Goal: Task Accomplishment & Management: Complete application form

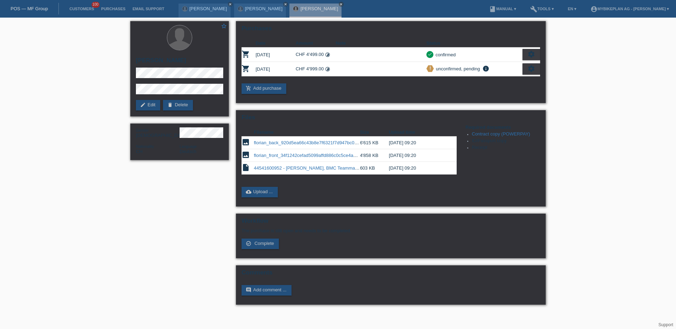
click at [595, 216] on div "star_border Florian Heinz Knobel edit Edit delete Delete Gender Male Nationalit…" at bounding box center [338, 165] width 676 height 294
click at [229, 5] on icon "close" at bounding box center [231, 4] width 4 height 4
click at [232, 3] on icon "close" at bounding box center [231, 4] width 4 height 4
click at [46, 10] on link "POS — MF Group" at bounding box center [29, 8] width 37 height 5
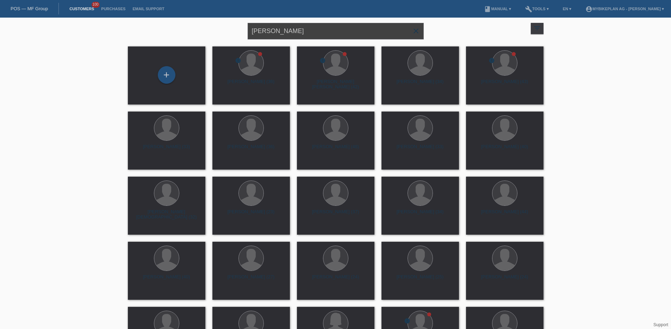
click at [296, 34] on input "Florian Knobe" at bounding box center [336, 31] width 176 height 17
paste input "Ramon Gutierrez"
type input "Ramon Gutierrez"
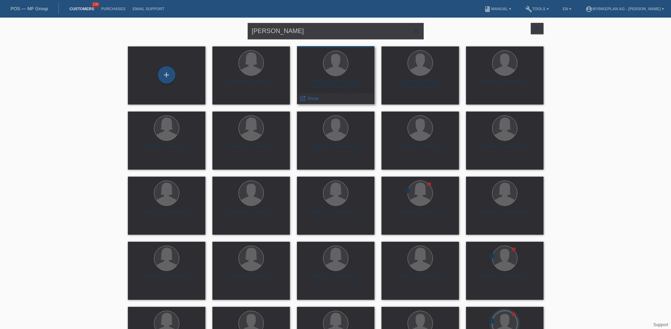
click at [305, 104] on div "Christian Gutierrez Morales (29) launch Show" at bounding box center [335, 75] width 77 height 58
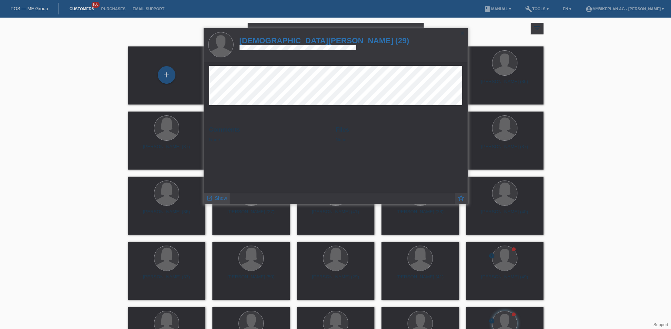
click at [215, 202] on link "launch Show" at bounding box center [216, 197] width 21 height 9
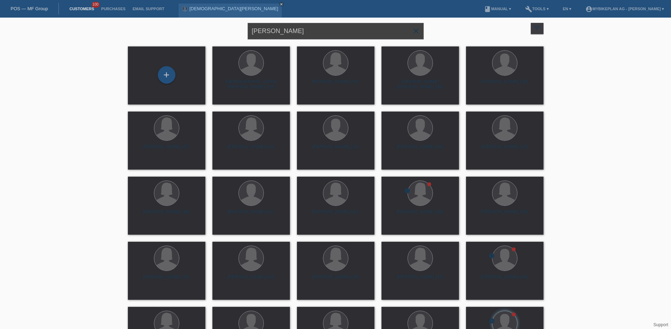
click at [306, 33] on input "[PERSON_NAME]" at bounding box center [336, 31] width 176 height 17
click at [226, 101] on div "launch Show" at bounding box center [225, 98] width 24 height 11
click at [228, 99] on span "Show" at bounding box center [229, 98] width 12 height 5
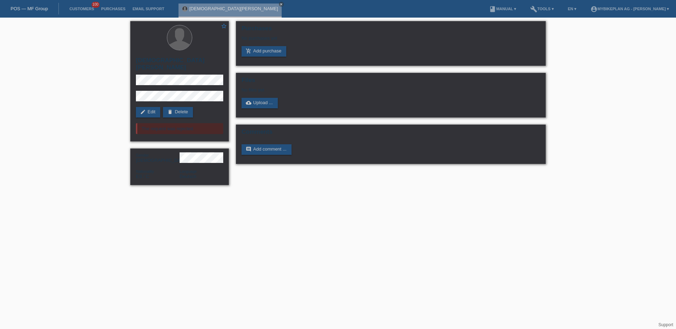
click at [38, 11] on div "POS — MF Group" at bounding box center [29, 9] width 59 height 12
click at [35, 11] on link "POS — MF Group" at bounding box center [29, 8] width 37 height 5
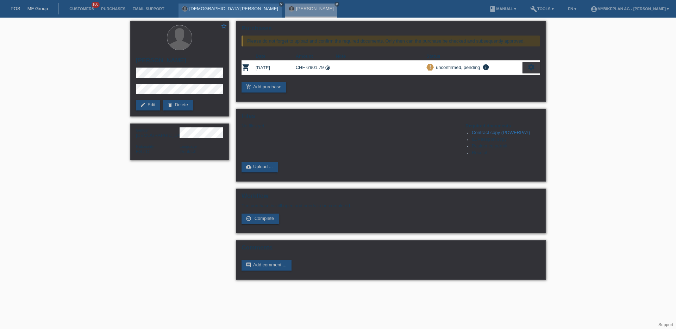
click at [280, 4] on icon "close" at bounding box center [282, 4] width 4 height 4
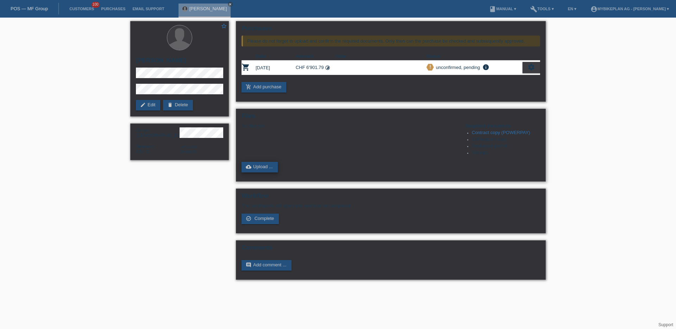
click at [261, 167] on link "cloud_upload Upload ..." at bounding box center [260, 167] width 36 height 11
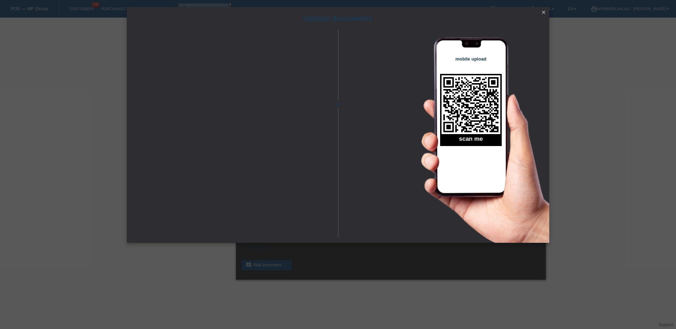
click at [542, 10] on icon "close" at bounding box center [544, 13] width 6 height 6
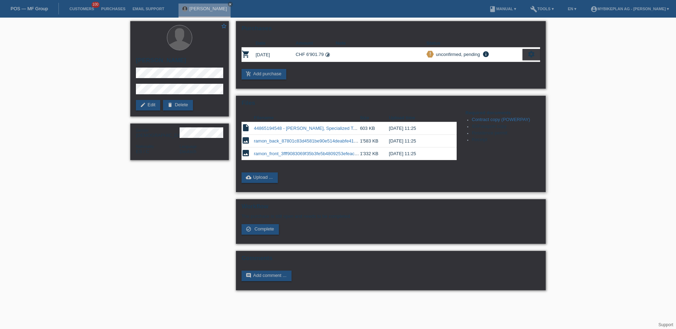
click at [281, 155] on link "ramon_front_3fff9083069f35b3fe5b4809253efeac.jpeg" at bounding box center [309, 153] width 111 height 5
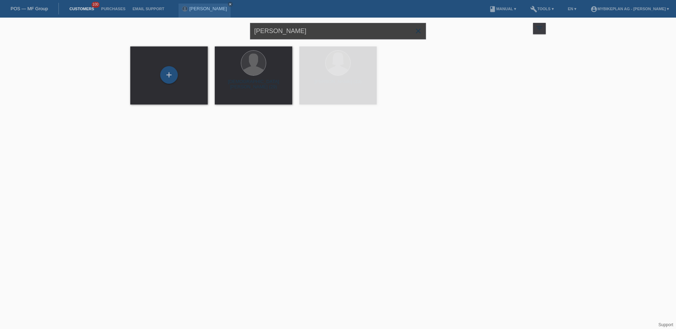
click at [301, 35] on input "Ramon Gutierrez" at bounding box center [338, 31] width 176 height 17
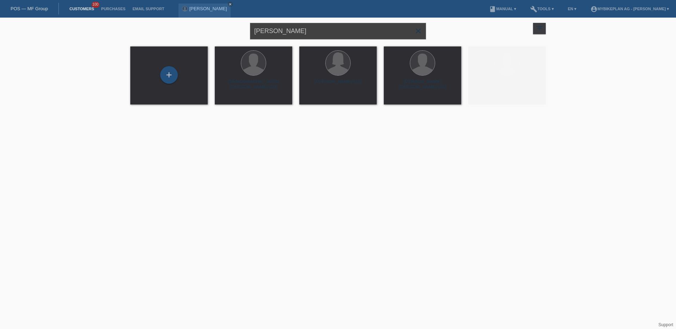
click at [301, 35] on input "Ramon Gutierrez" at bounding box center [338, 31] width 176 height 17
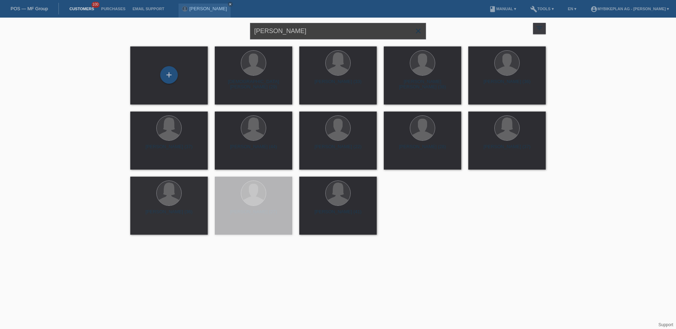
paste input "44944387232 - Nezira Saiti, Allegro Allcity Urban Wave"
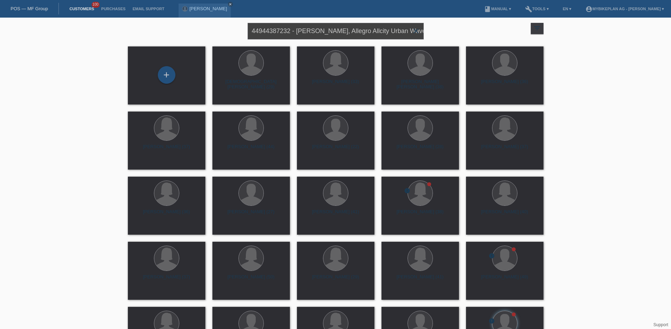
type input "44944387232 - Nezira Saiti, Allegro Allcity Urban Wave"
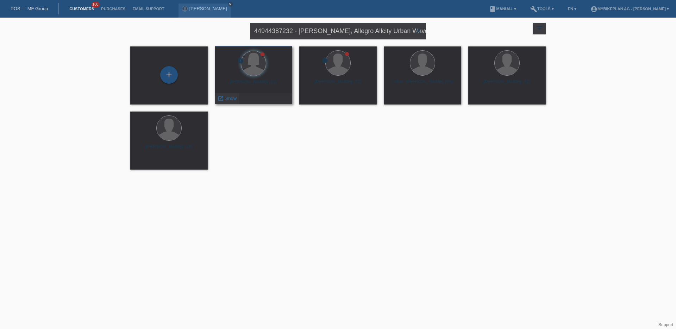
click at [233, 101] on div "launch Show" at bounding box center [227, 98] width 24 height 11
click at [229, 101] on div "launch Show" at bounding box center [227, 98] width 24 height 11
click at [224, 98] on link "launch Show" at bounding box center [227, 98] width 19 height 5
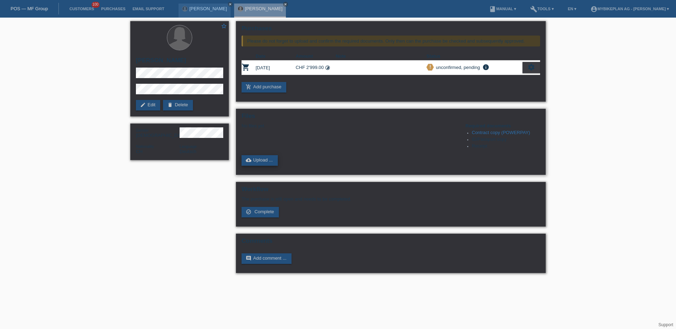
click at [264, 162] on link "cloud_upload Upload ..." at bounding box center [260, 160] width 36 height 11
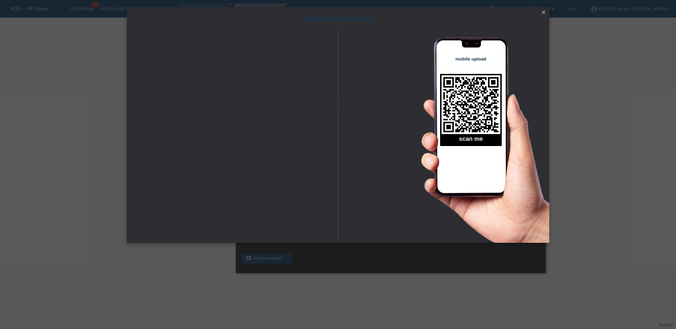
click at [602, 211] on div "Upload documents or mobile upload scan me close" at bounding box center [338, 164] width 676 height 329
click at [542, 12] on icon "close" at bounding box center [544, 13] width 6 height 6
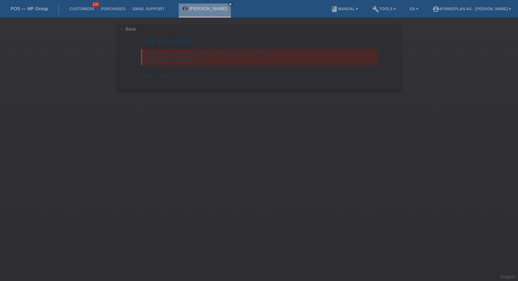
click at [35, 9] on link "POS — MF Group" at bounding box center [29, 8] width 37 height 5
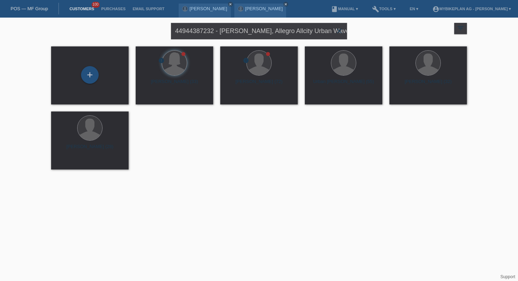
click at [338, 29] on icon "close" at bounding box center [339, 31] width 8 height 8
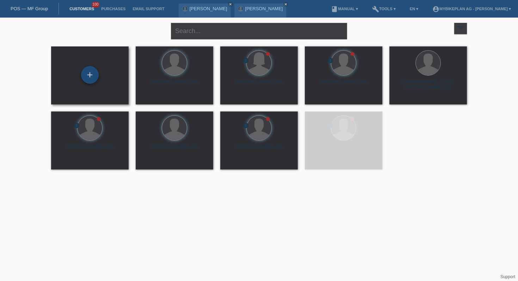
click at [87, 77] on div "+" at bounding box center [90, 75] width 18 height 18
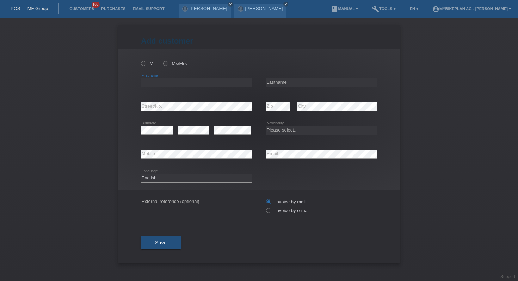
click at [192, 84] on input "text" at bounding box center [196, 82] width 111 height 9
paste input "[PERSON_NAME]"
type input "[PERSON_NAME]"
click at [290, 82] on input "text" at bounding box center [321, 82] width 111 height 9
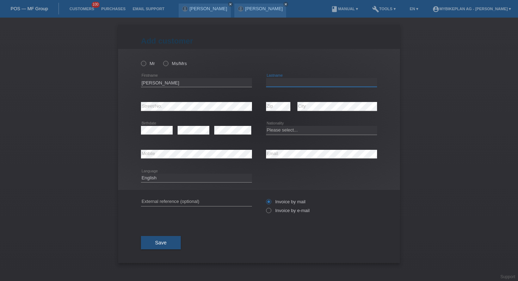
click at [290, 82] on input "text" at bounding box center [321, 82] width 111 height 9
paste input "Haldemann"
type input "Haldemann"
click at [292, 133] on select "Please select... Switzerland Austria Germany Liechtenstein ------------ Afghani…" at bounding box center [321, 130] width 111 height 8
select select "CH"
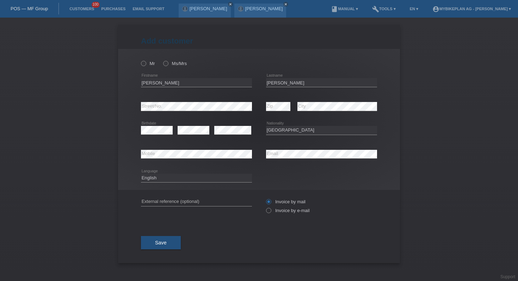
click at [176, 196] on div "error External reference (optional)" at bounding box center [196, 202] width 111 height 24
click at [179, 200] on input "text" at bounding box center [196, 202] width 111 height 9
paste input "44621624678"
type input "44621624678"
click at [276, 212] on label "Invoice by e-mail" at bounding box center [288, 210] width 44 height 5
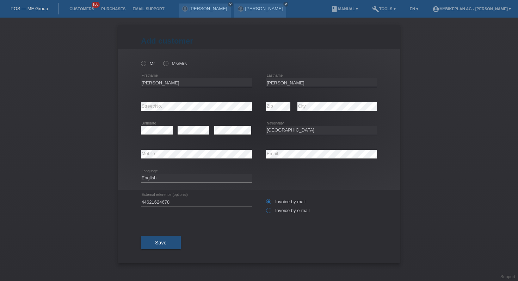
click at [270, 212] on input "Invoice by e-mail" at bounding box center [268, 212] width 5 height 9
radio input "true"
click at [147, 64] on label "Mr" at bounding box center [148, 63] width 14 height 5
click at [145, 64] on input "Mr" at bounding box center [143, 63] width 5 height 5
radio input "true"
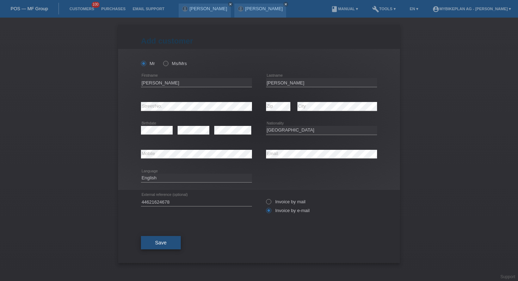
click at [174, 244] on button "Save" at bounding box center [161, 242] width 40 height 13
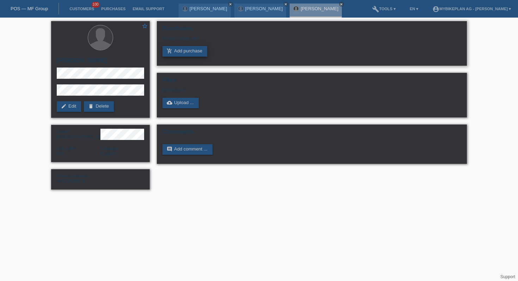
click at [176, 51] on link "add_shopping_cart Add purchase" at bounding box center [184, 51] width 45 height 11
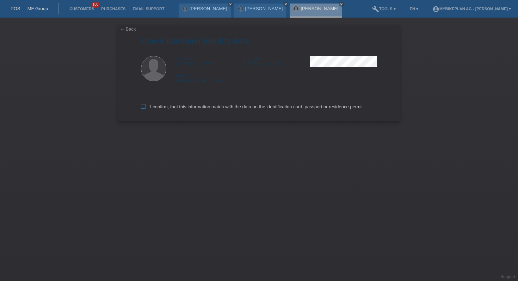
click at [193, 107] on label "I confirm, that this information match with the data on the identification card…" at bounding box center [252, 106] width 223 height 5
click at [145, 107] on input "I confirm, that this information match with the data on the identification card…" at bounding box center [143, 106] width 5 height 5
checkbox input "true"
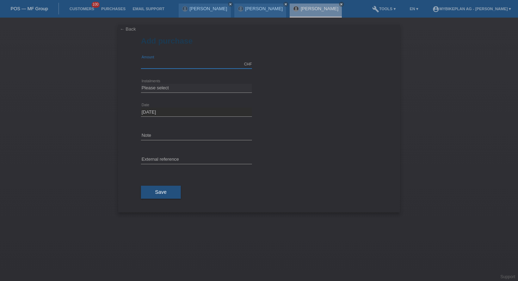
click at [202, 63] on input "text" at bounding box center [196, 64] width 111 height 9
type input "10000.00"
click at [196, 87] on select "Please select 6 instalments 12 instalments 18 instalments 24 instalments 36 ins…" at bounding box center [196, 88] width 111 height 8
select select "488"
click at [190, 163] on input "text" at bounding box center [196, 160] width 111 height 9
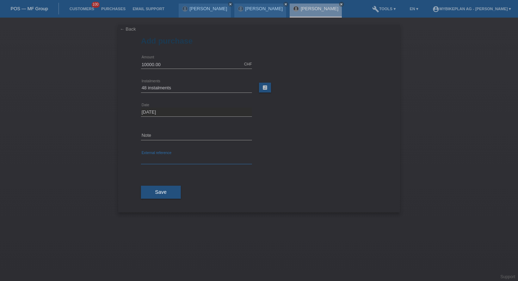
click at [190, 163] on input "text" at bounding box center [196, 160] width 111 height 9
click at [165, 197] on button "Save" at bounding box center [161, 192] width 40 height 13
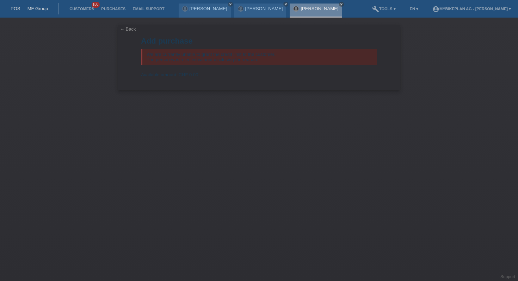
click at [310, 10] on link "[PERSON_NAME]" at bounding box center [319, 8] width 38 height 5
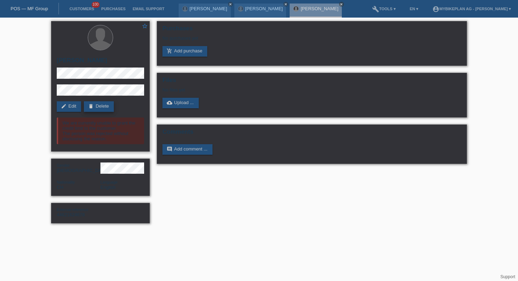
click at [94, 104] on icon "delete" at bounding box center [91, 107] width 6 height 6
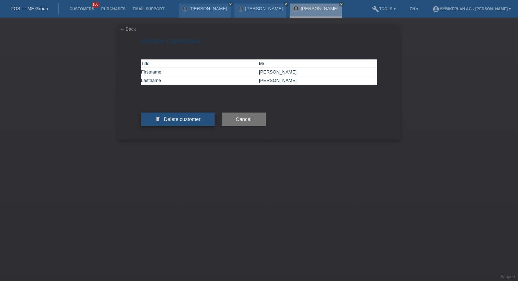
click at [189, 122] on span "Delete customer" at bounding box center [182, 120] width 37 height 6
